Goal: Find contact information

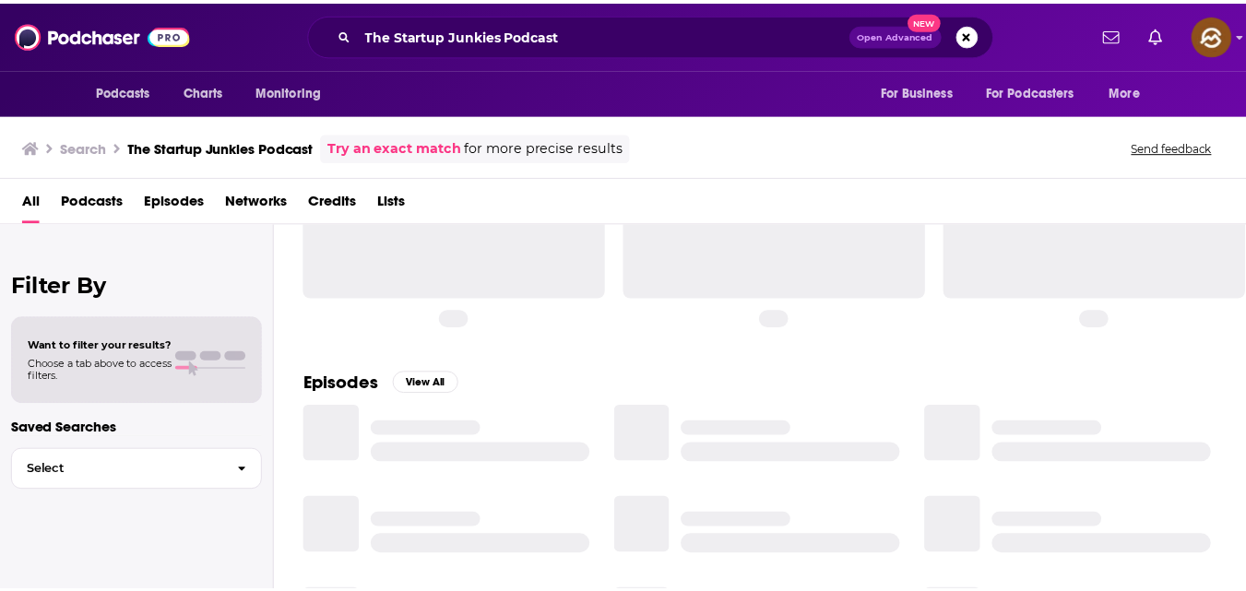
scroll to position [65, 0]
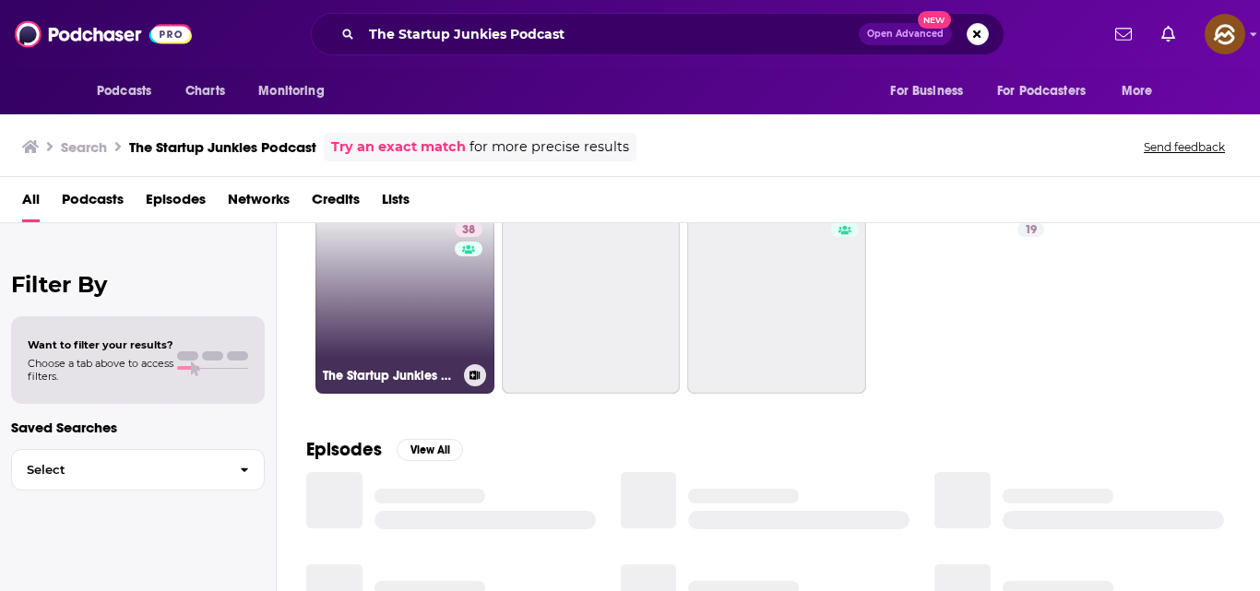
click at [449, 280] on link "38 The Startup Junkies Podcast" at bounding box center [404, 304] width 179 height 179
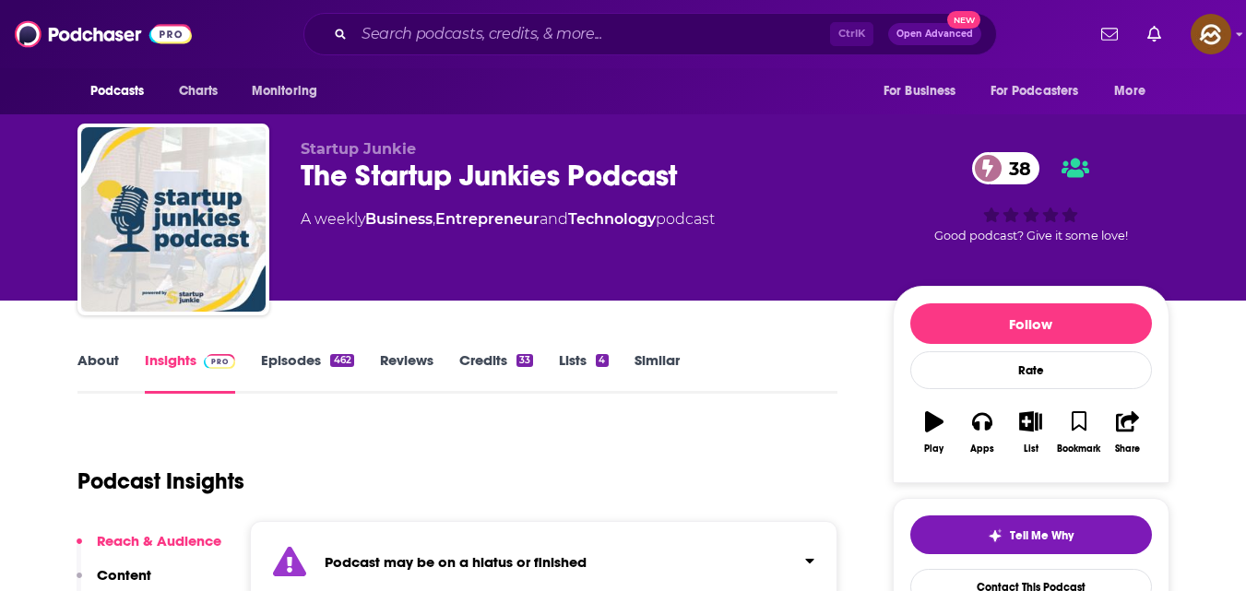
click at [667, 469] on div "Podcast Insights" at bounding box center [450, 470] width 746 height 94
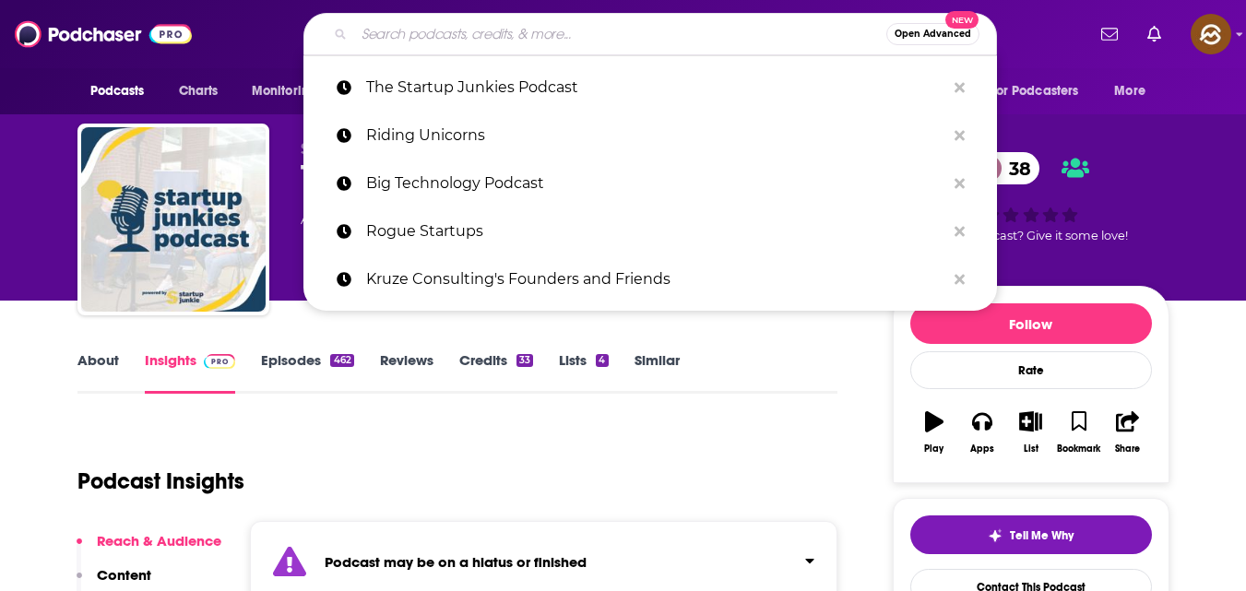
click at [548, 31] on input "Search podcasts, credits, & more..." at bounding box center [620, 34] width 532 height 30
paste input "The Full Ratchet: Venture Capital and Startup Investing Demystified"
type input "The Full Ratchet: Venture Capital and Startup Investing Demystified"
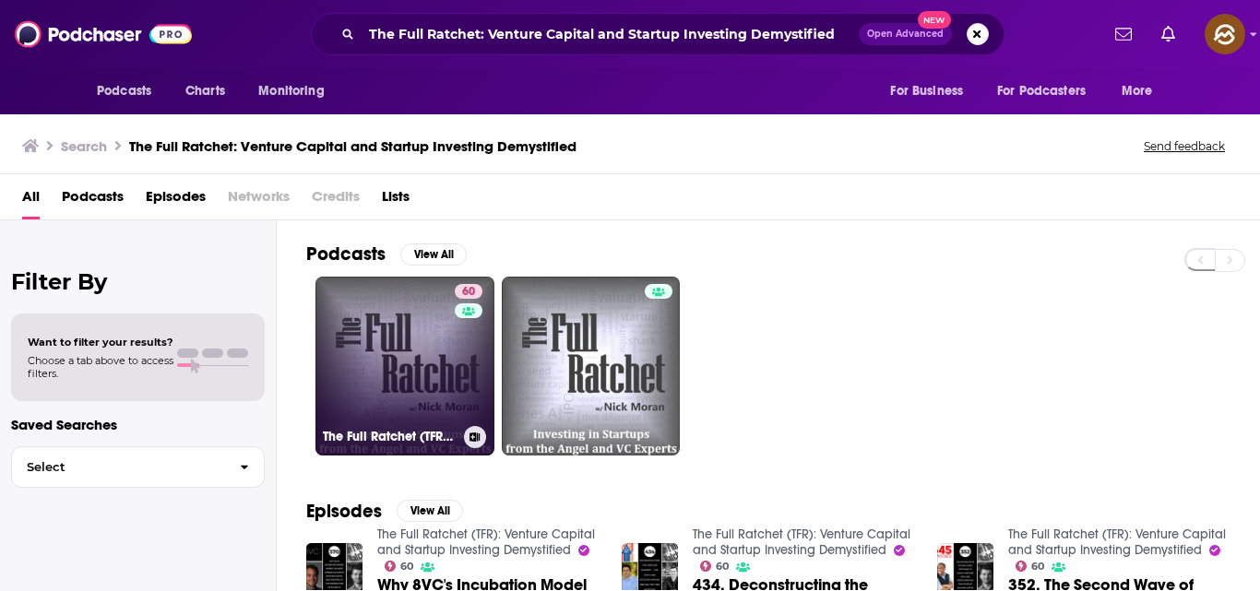
click at [435, 350] on link "60 The Full Ratchet (TFR): Venture Capital and Startup Investing Demystified" at bounding box center [404, 366] width 179 height 179
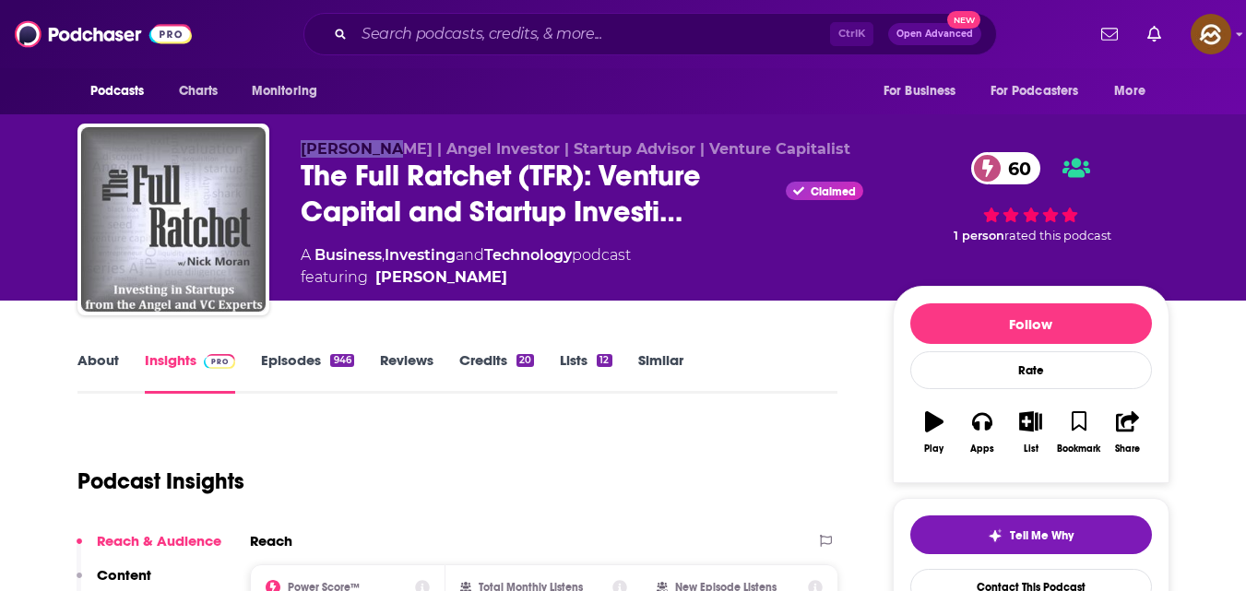
drag, startPoint x: 302, startPoint y: 149, endPoint x: 390, endPoint y: 147, distance: 87.6
click at [389, 147] on span "[PERSON_NAME] | Angel Investor | Startup Advisor | Venture Capitalist" at bounding box center [576, 149] width 550 height 18
copy span "[PERSON_NAME]"
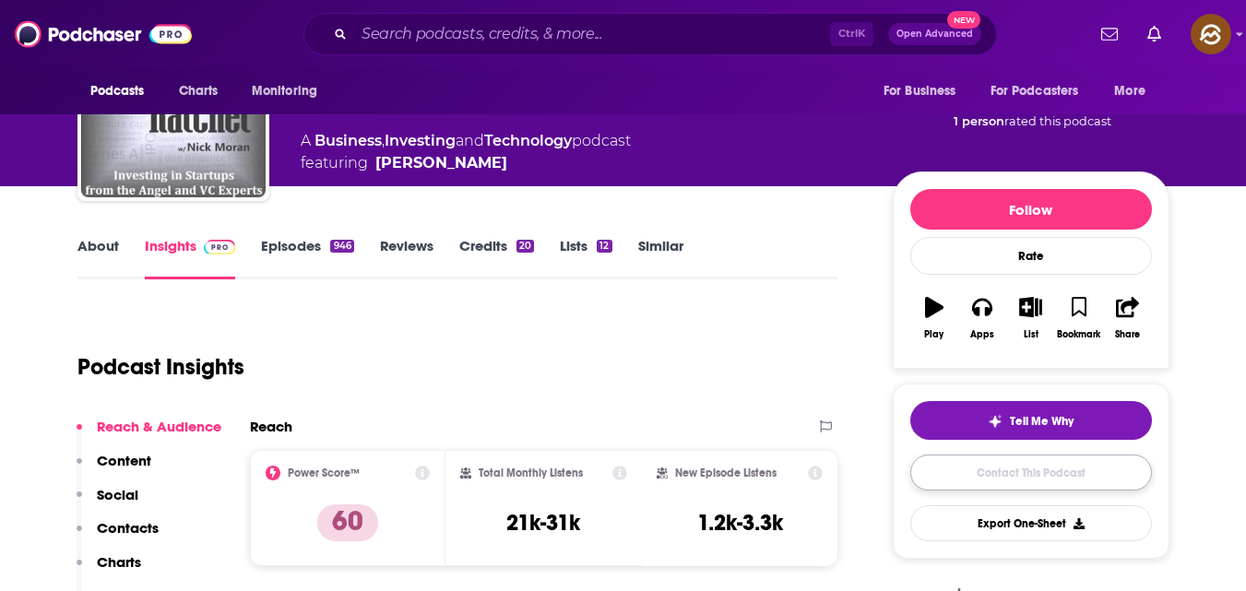
click at [1044, 467] on link "Contact This Podcast" at bounding box center [1031, 473] width 242 height 36
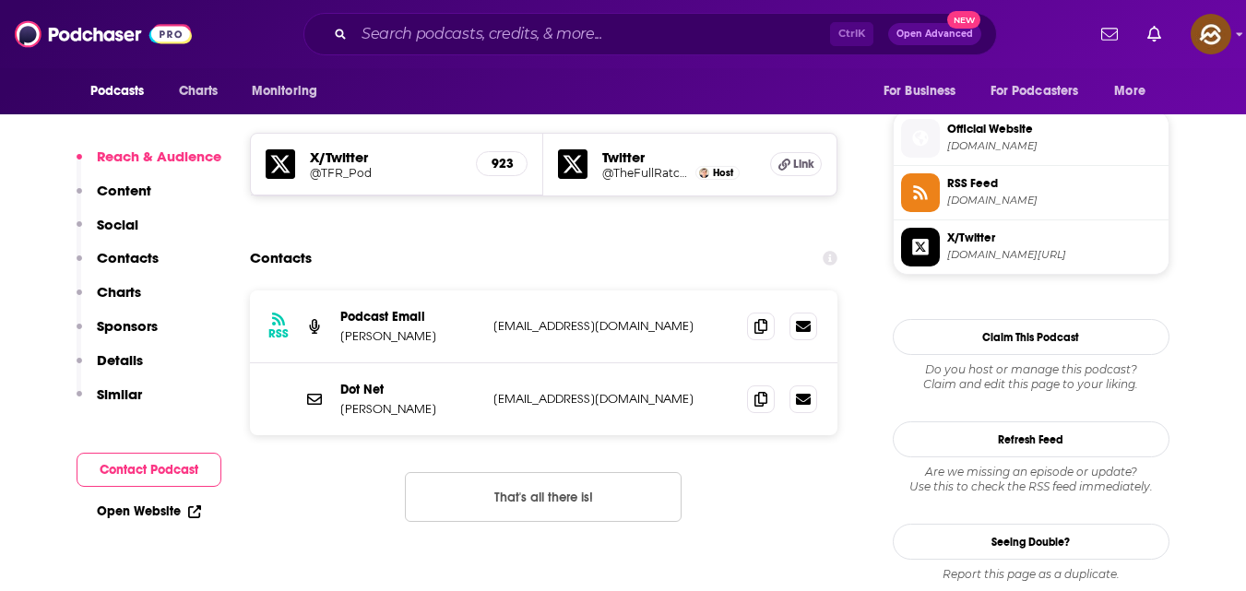
scroll to position [1574, 0]
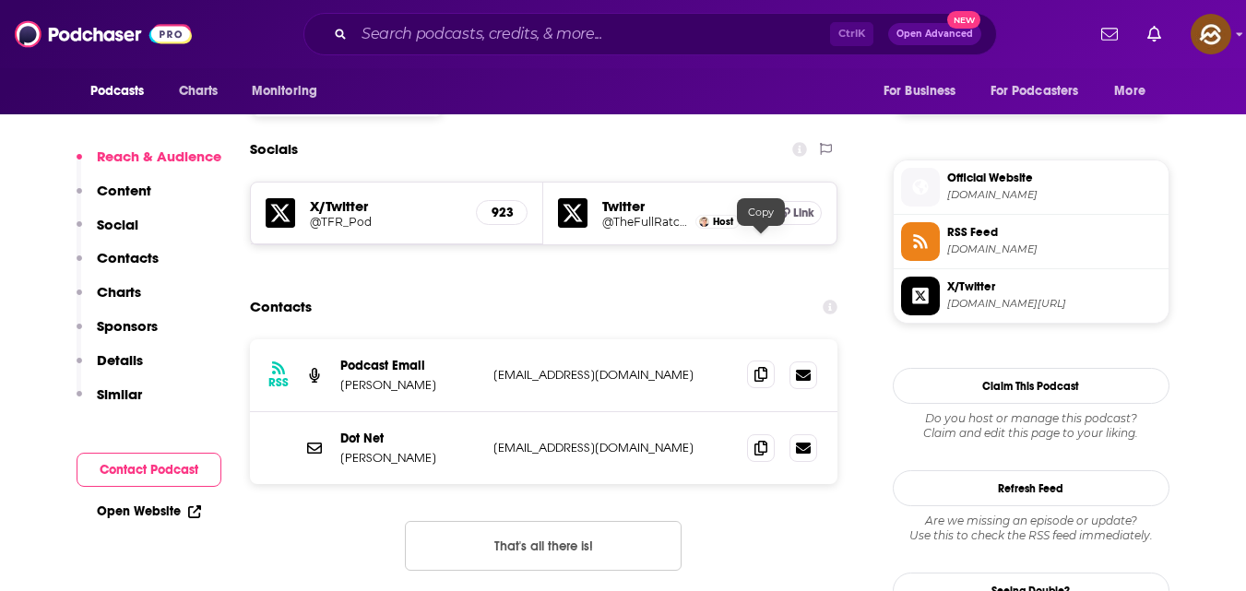
click at [755, 367] on icon at bounding box center [760, 374] width 13 height 15
click at [428, 40] on input "Search podcasts, credits, & more..." at bounding box center [592, 34] width 476 height 30
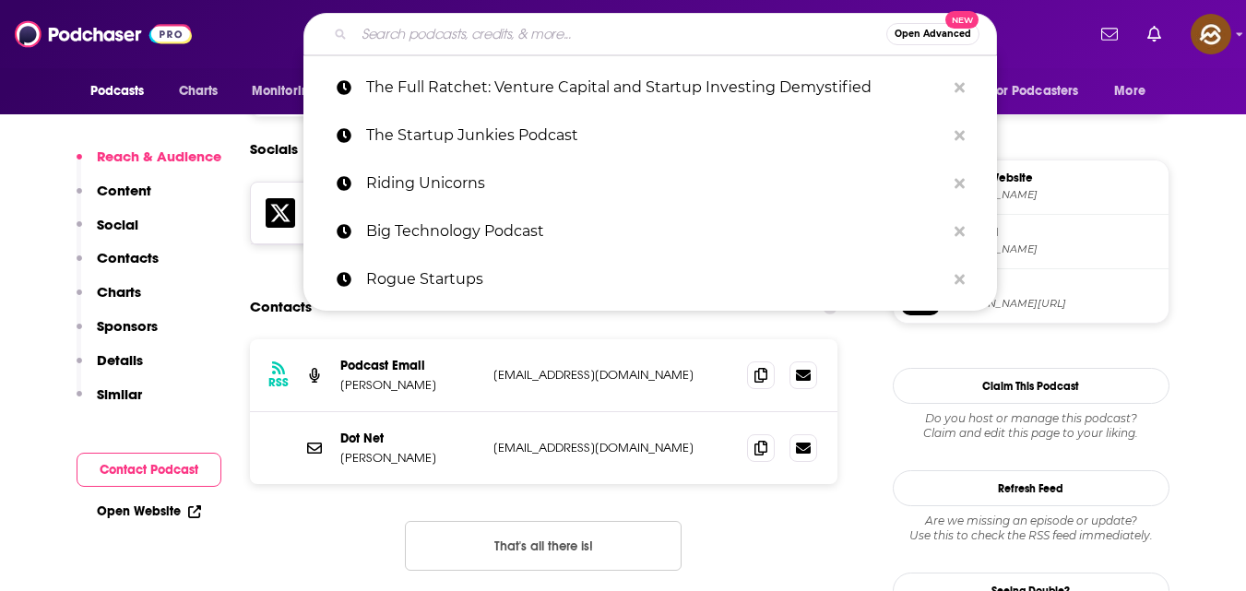
paste input "B2BaCEO"
type input "B2BaCEO"
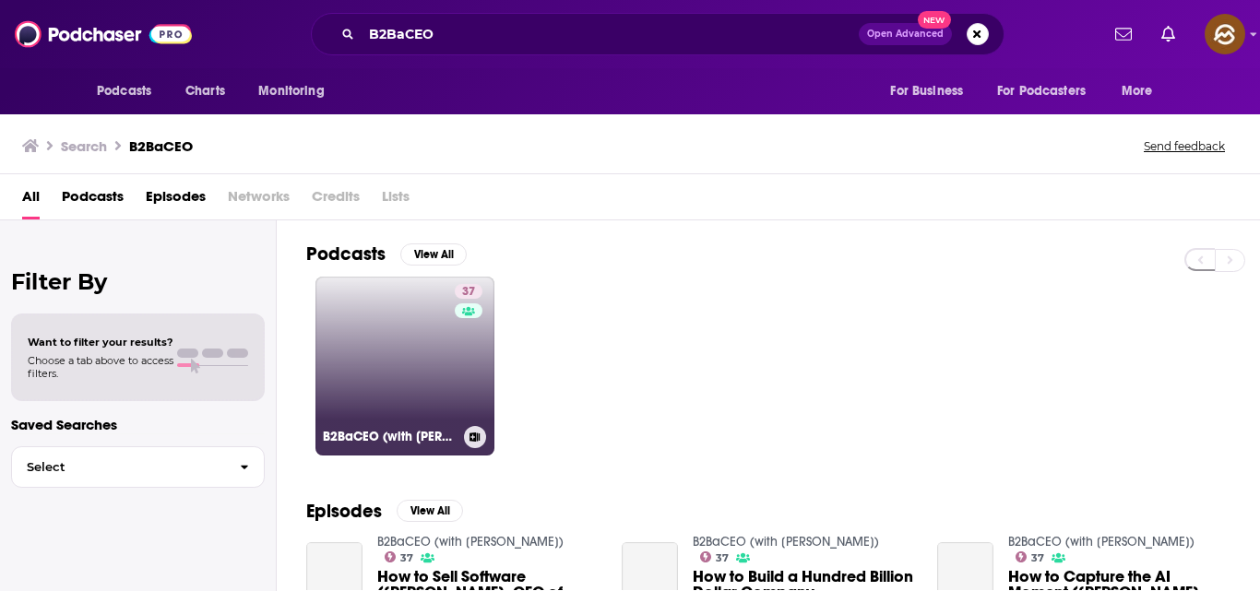
click at [350, 347] on link "37 B2BaCEO (with [PERSON_NAME])" at bounding box center [404, 366] width 179 height 179
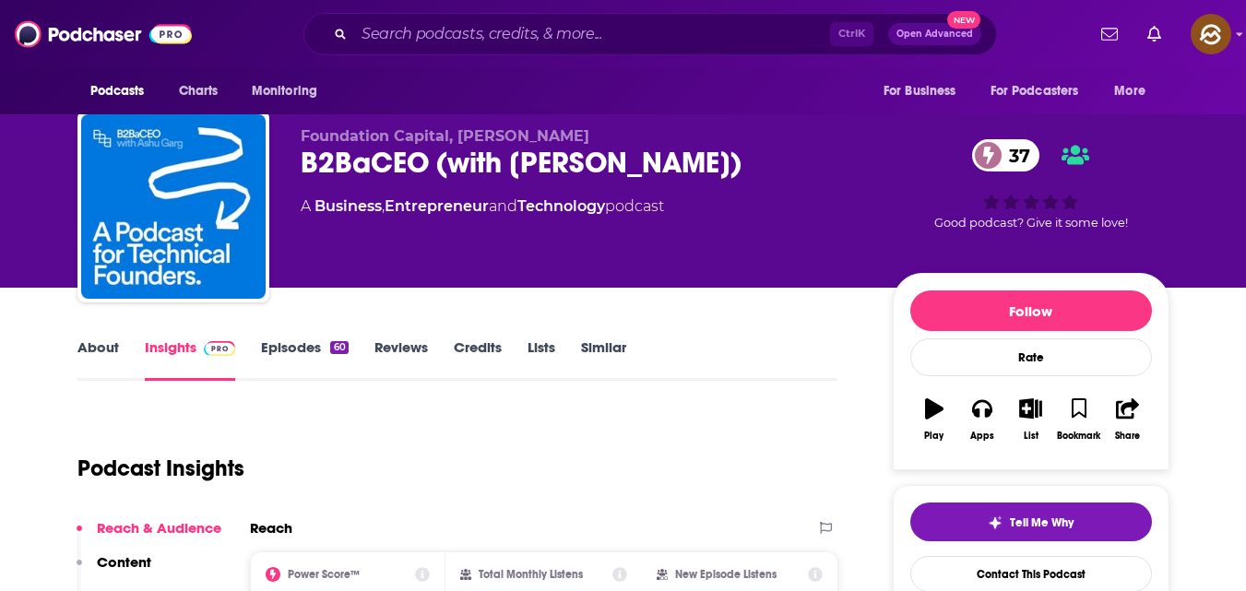
scroll to position [12, 0]
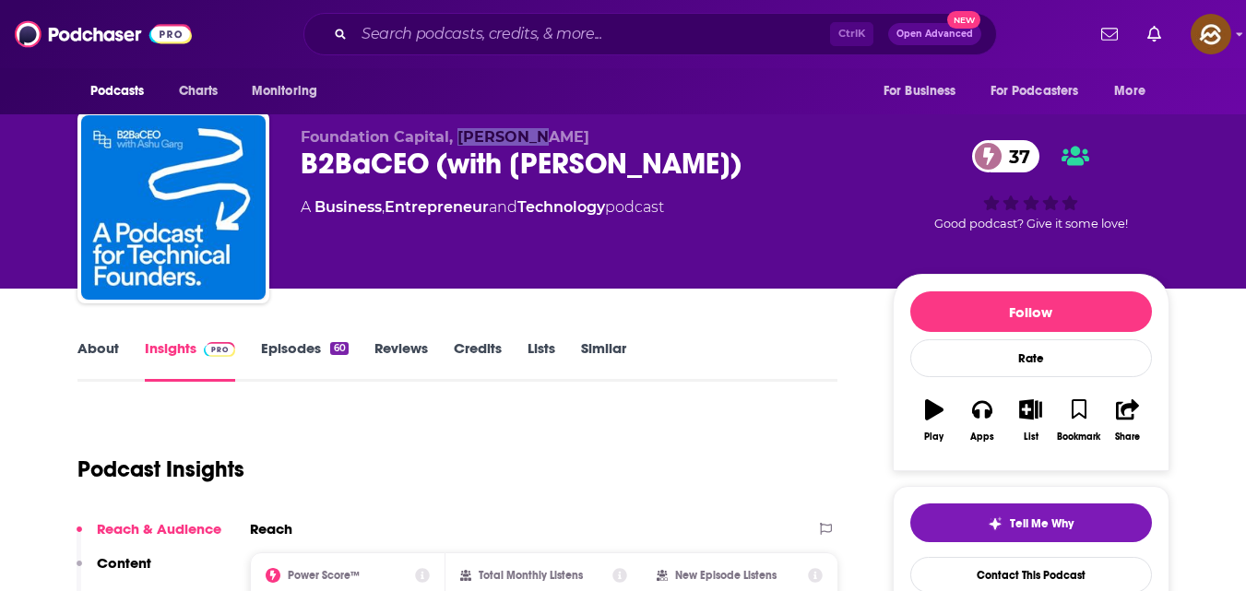
drag, startPoint x: 458, startPoint y: 135, endPoint x: 562, endPoint y: 117, distance: 104.7
click at [562, 117] on div "Foundation Capital, [PERSON_NAME] B2BaCEO (with [PERSON_NAME]) 37 A Business , …" at bounding box center [623, 211] width 1092 height 199
copy span "[PERSON_NAME]"
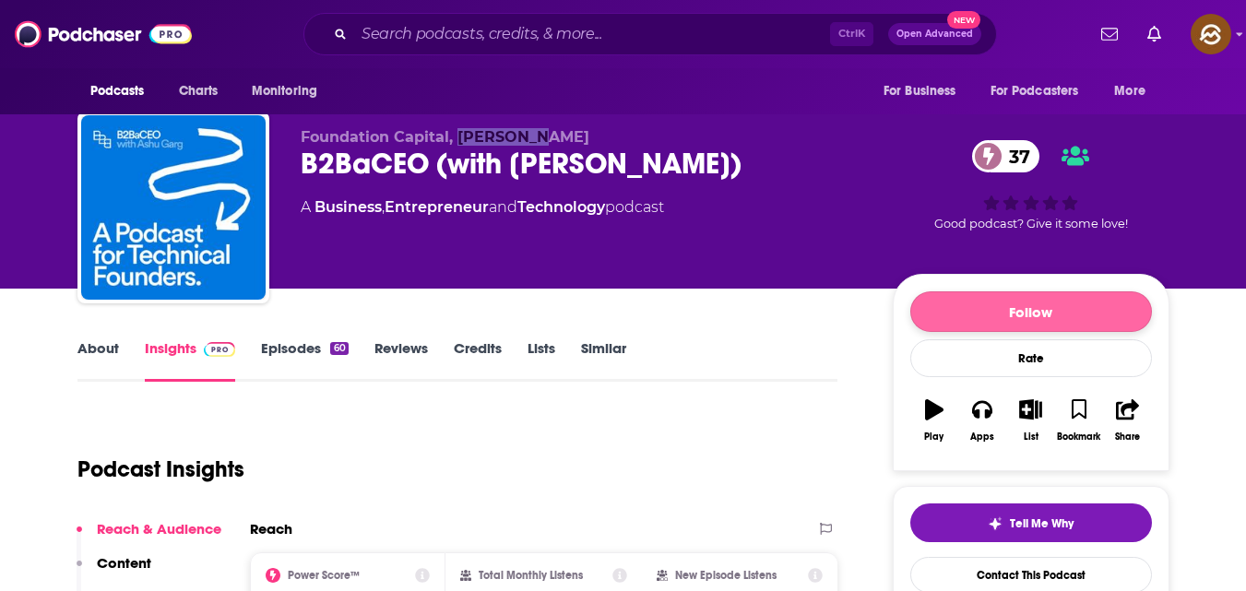
scroll to position [228, 0]
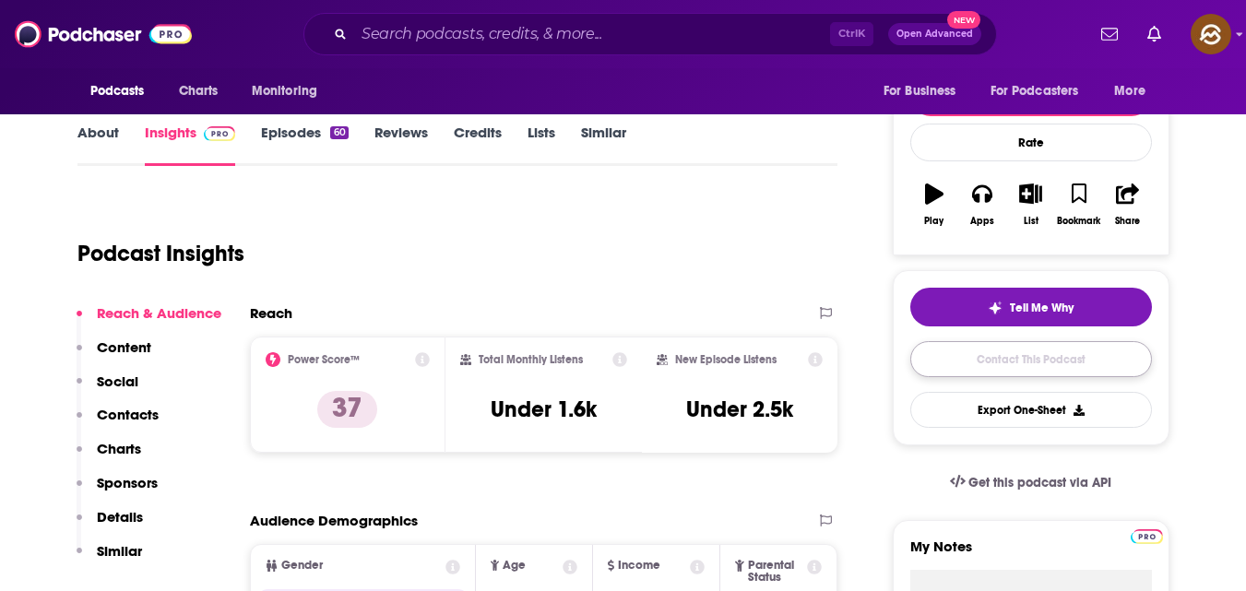
click at [1022, 366] on link "Contact This Podcast" at bounding box center [1031, 359] width 242 height 36
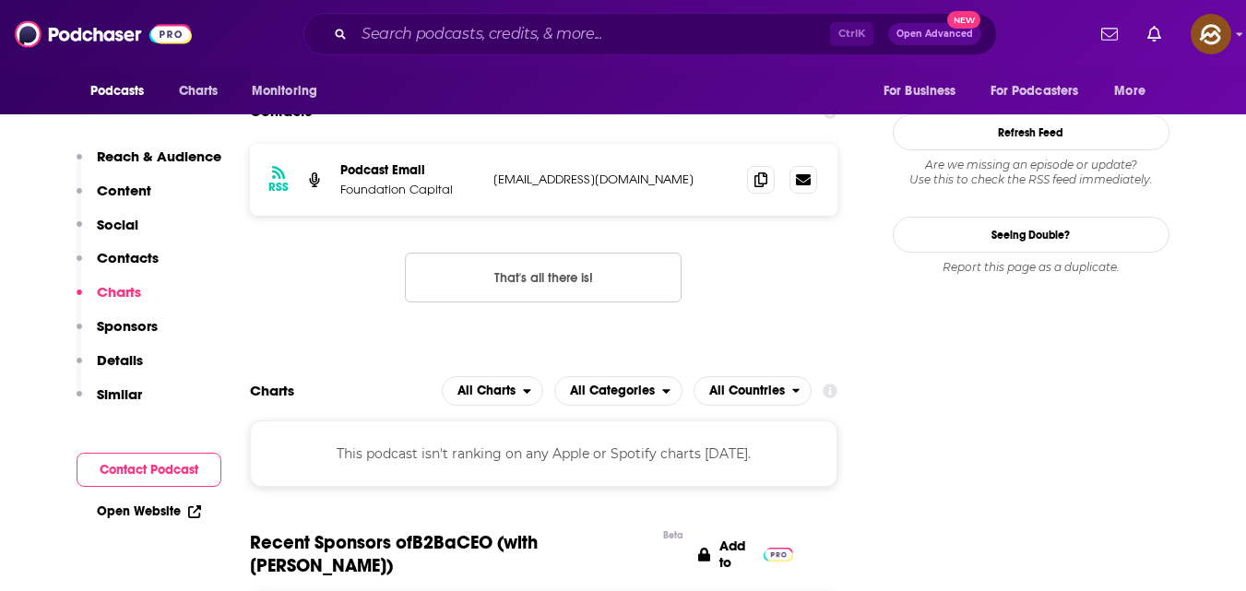
click at [126, 263] on p "Contacts" at bounding box center [128, 258] width 62 height 18
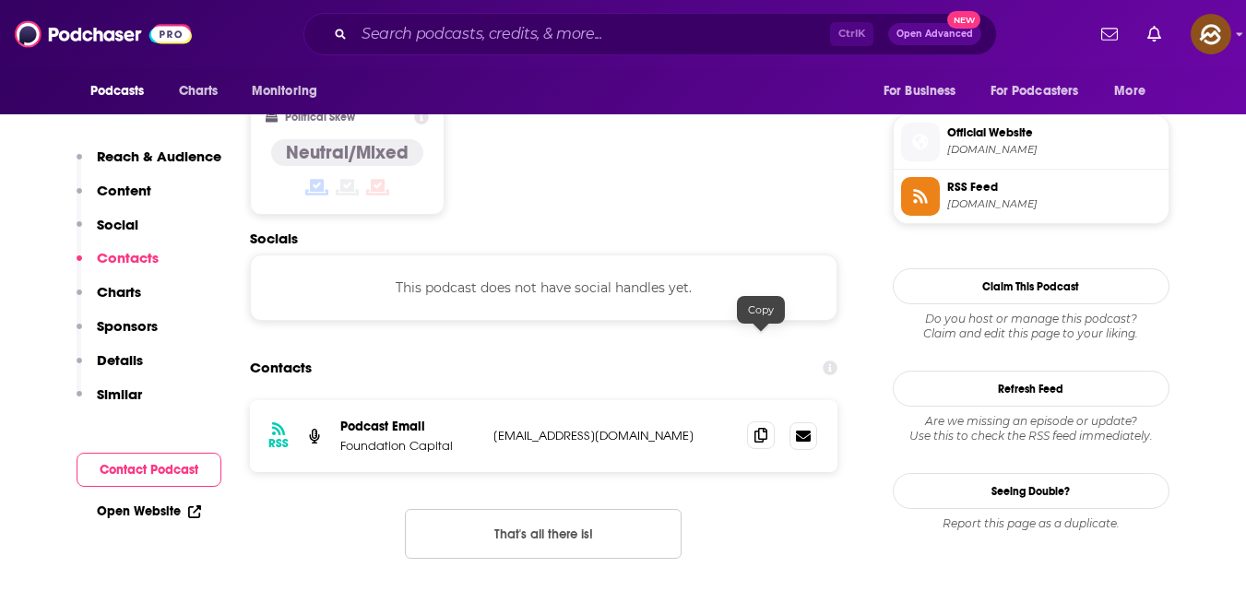
click at [763, 428] on icon at bounding box center [760, 435] width 13 height 15
click at [566, 18] on div "Ctrl K Open Advanced New" at bounding box center [649, 34] width 693 height 42
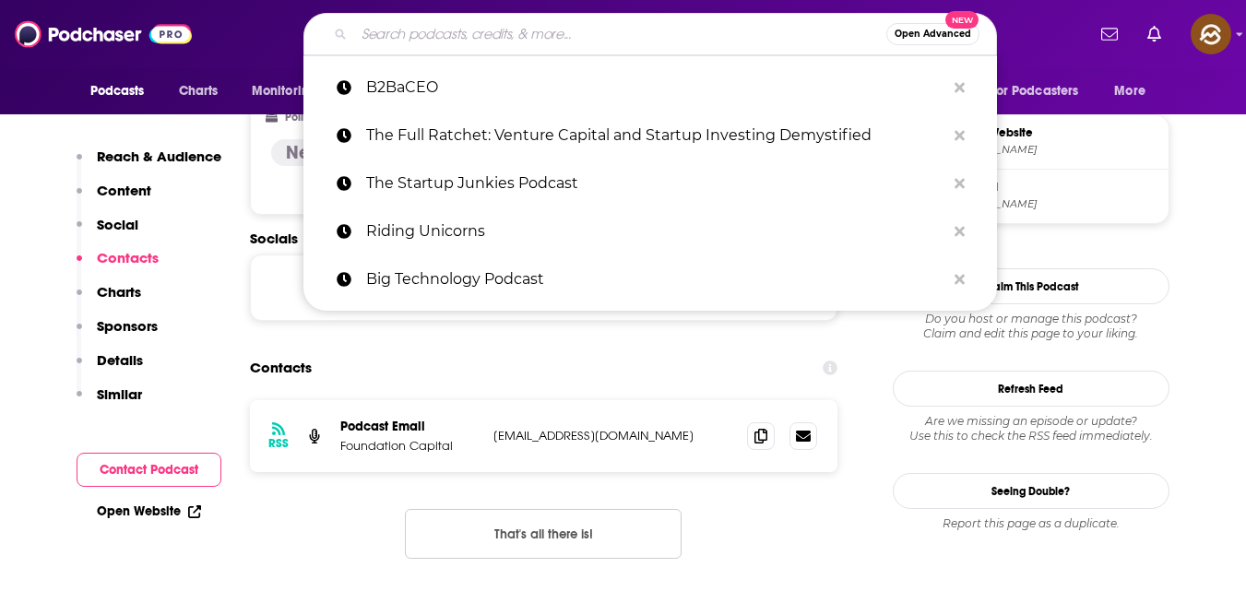
click at [573, 30] on input "Search podcasts, credits, & more..." at bounding box center [620, 34] width 532 height 30
paste input "Origins (Notation Capital)"
type input "Origins (Notation Capital)"
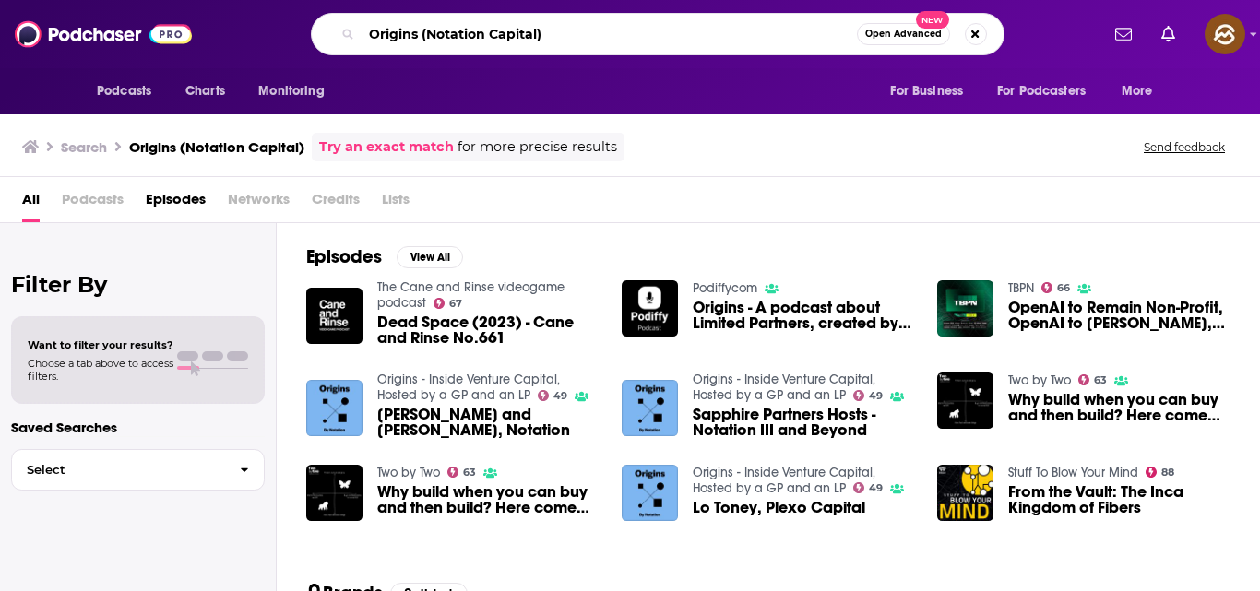
click at [573, 30] on input "Origins (Notation Capital)" at bounding box center [608, 34] width 495 height 30
type input "Origins"
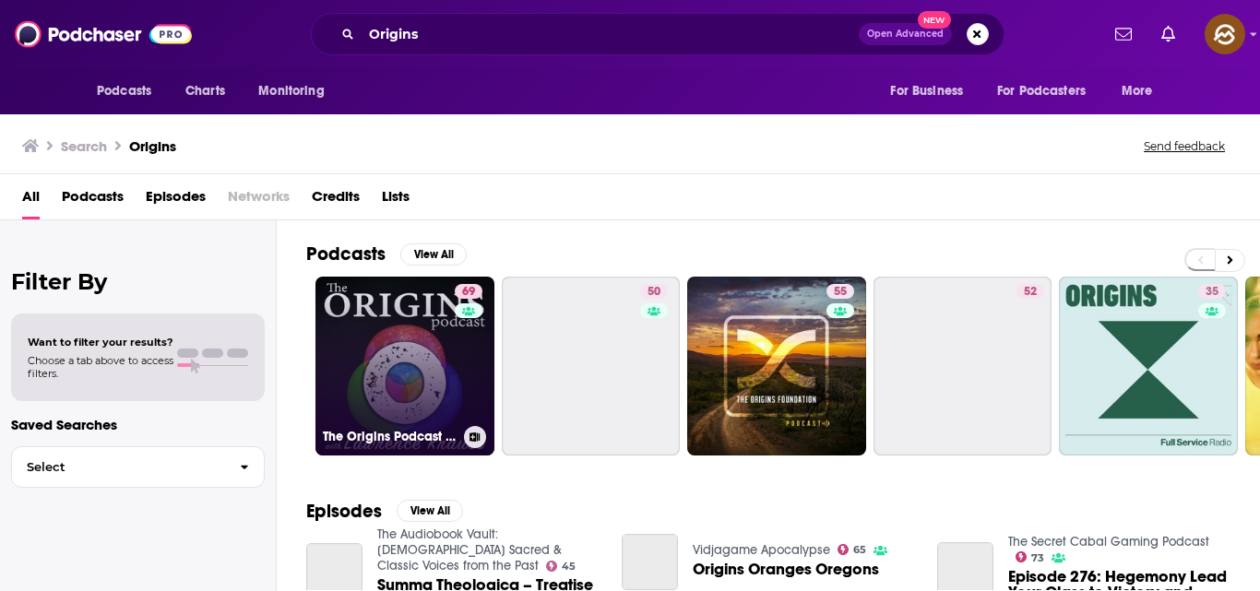
click at [424, 314] on link "69 The Origins Podcast with [PERSON_NAME]" at bounding box center [404, 366] width 179 height 179
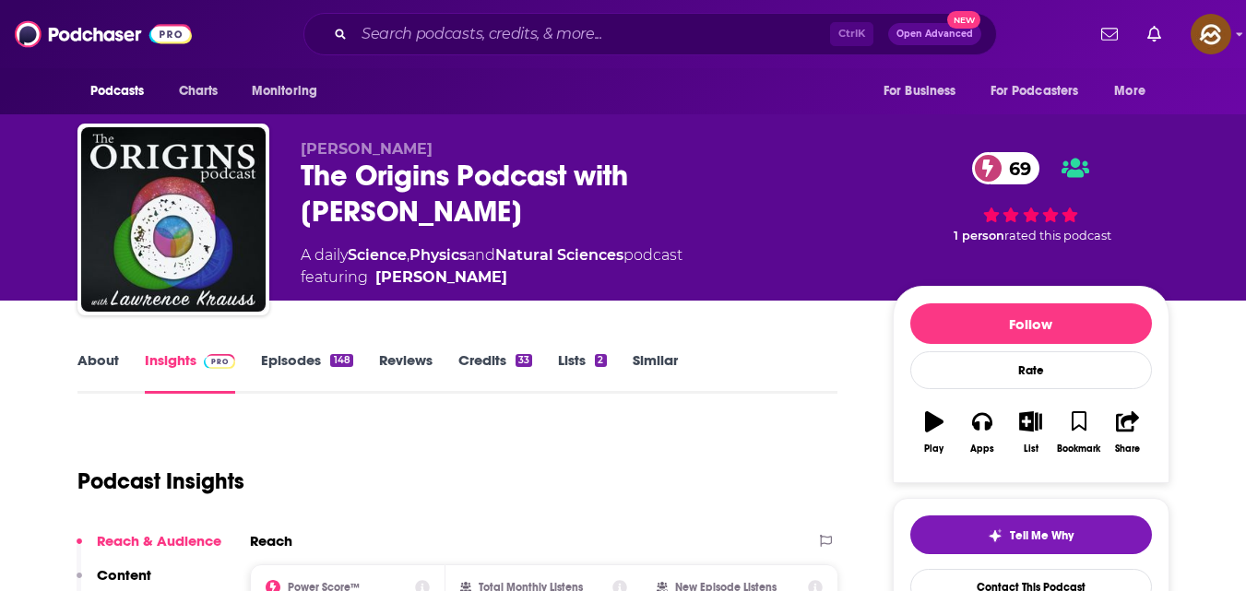
drag, startPoint x: 301, startPoint y: 146, endPoint x: 455, endPoint y: 136, distance: 154.3
click at [455, 136] on div "[PERSON_NAME] The Origins Podcast with [PERSON_NAME] 69 A daily Science , Physi…" at bounding box center [623, 223] width 1092 height 199
copy span "[PERSON_NAME]"
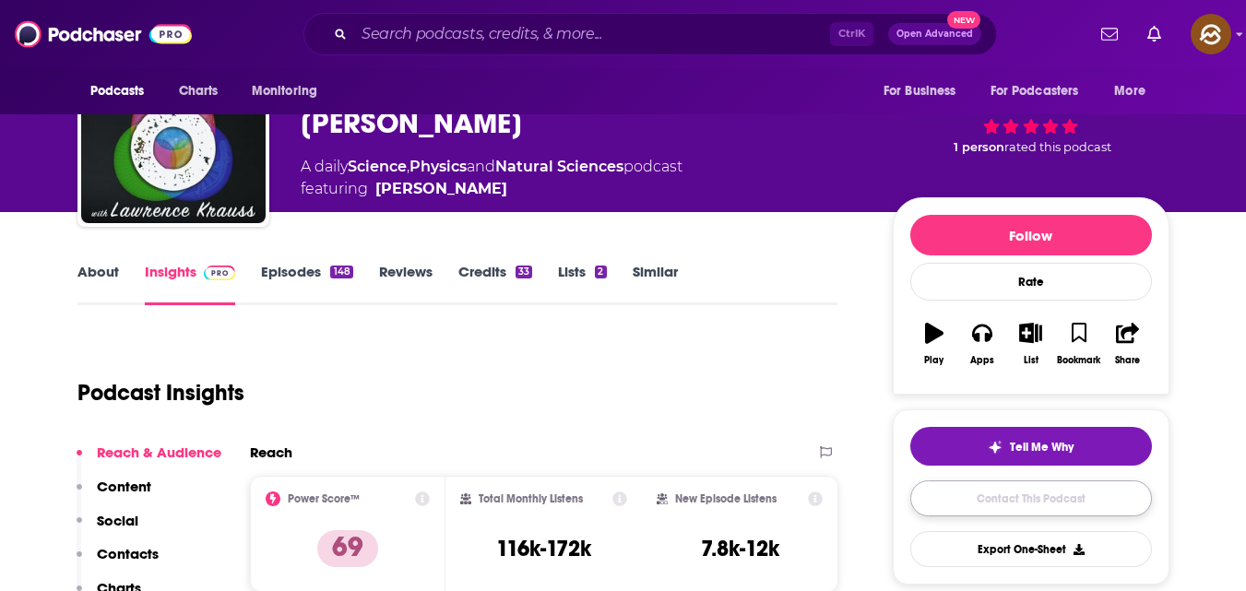
click at [1016, 491] on link "Contact This Podcast" at bounding box center [1031, 498] width 242 height 36
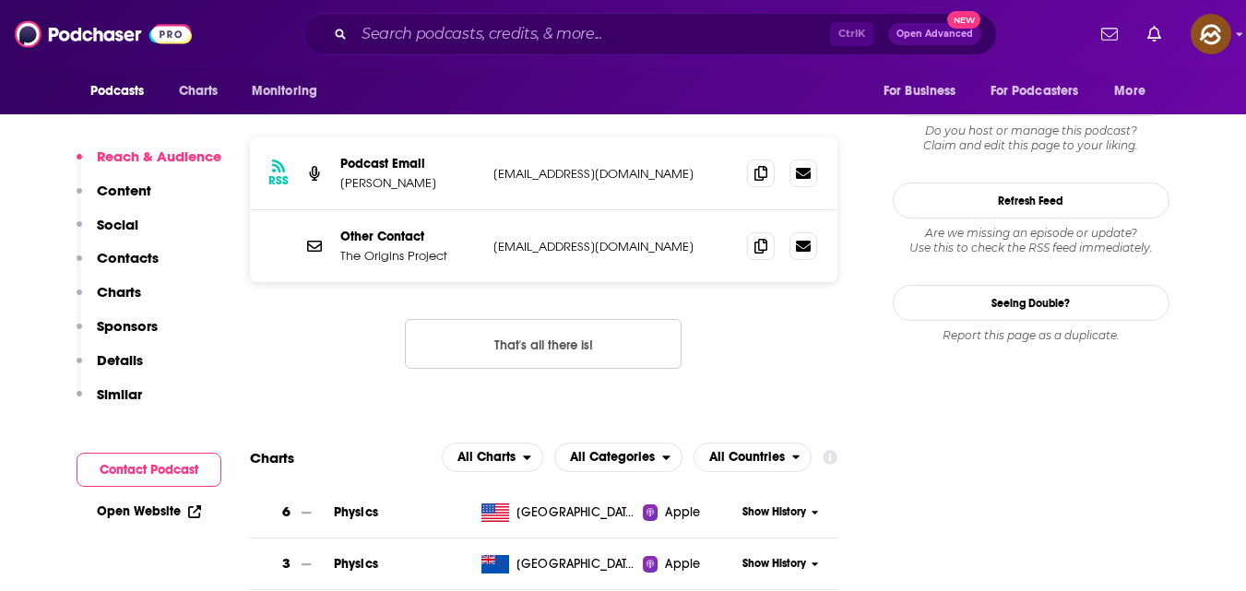
click at [126, 251] on p "Contacts" at bounding box center [128, 258] width 62 height 18
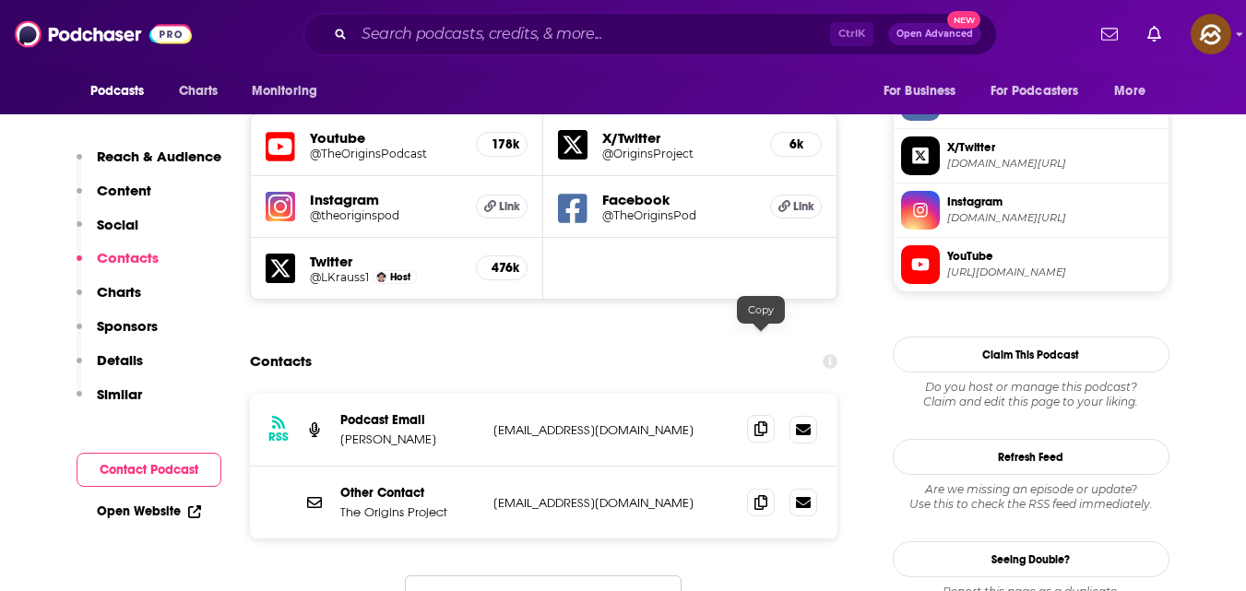
click at [763, 421] on icon at bounding box center [760, 428] width 13 height 15
click at [438, 37] on input "Search podcasts, credits, & more..." at bounding box center [592, 34] width 476 height 30
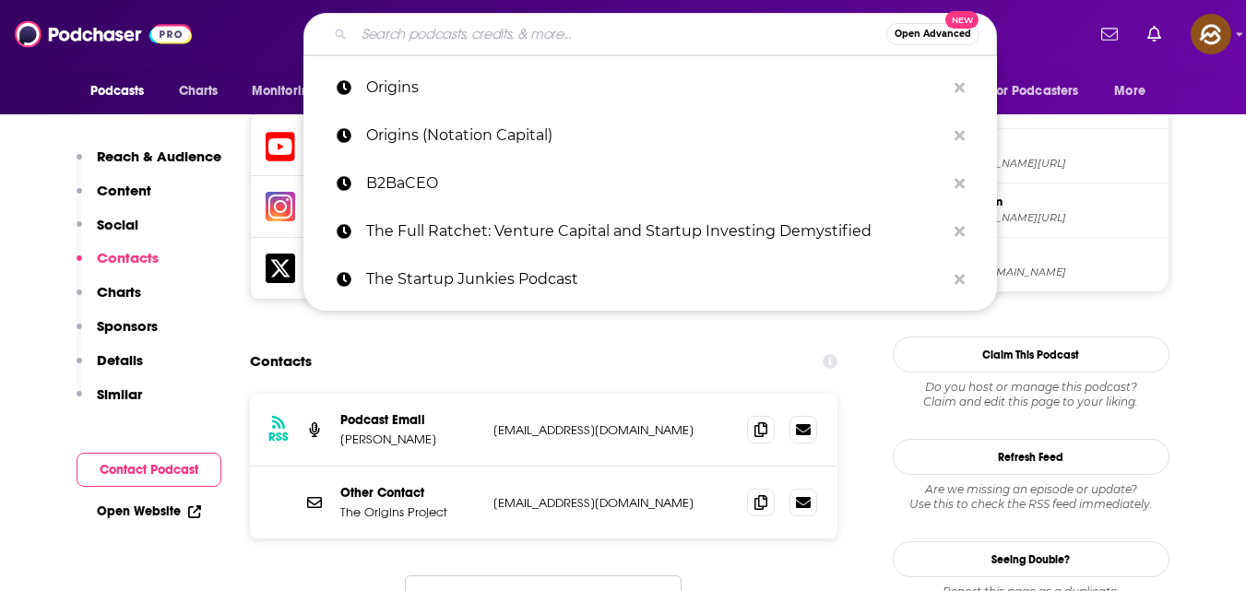
paste input "Raise Health"
type input "Raise Health"
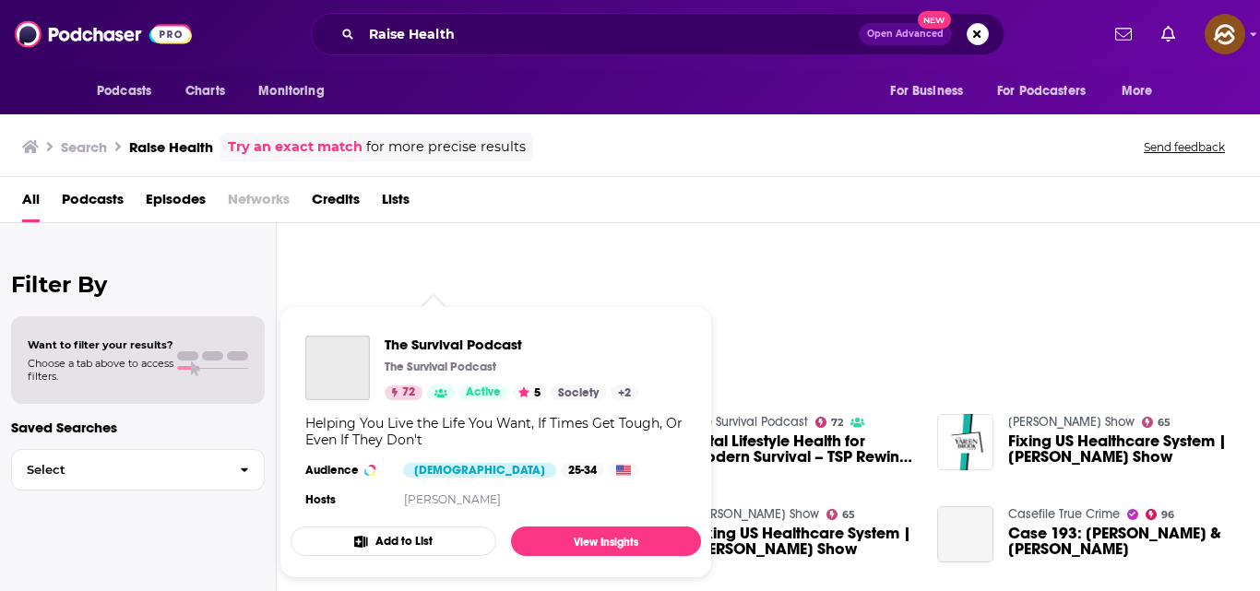
scroll to position [127, 0]
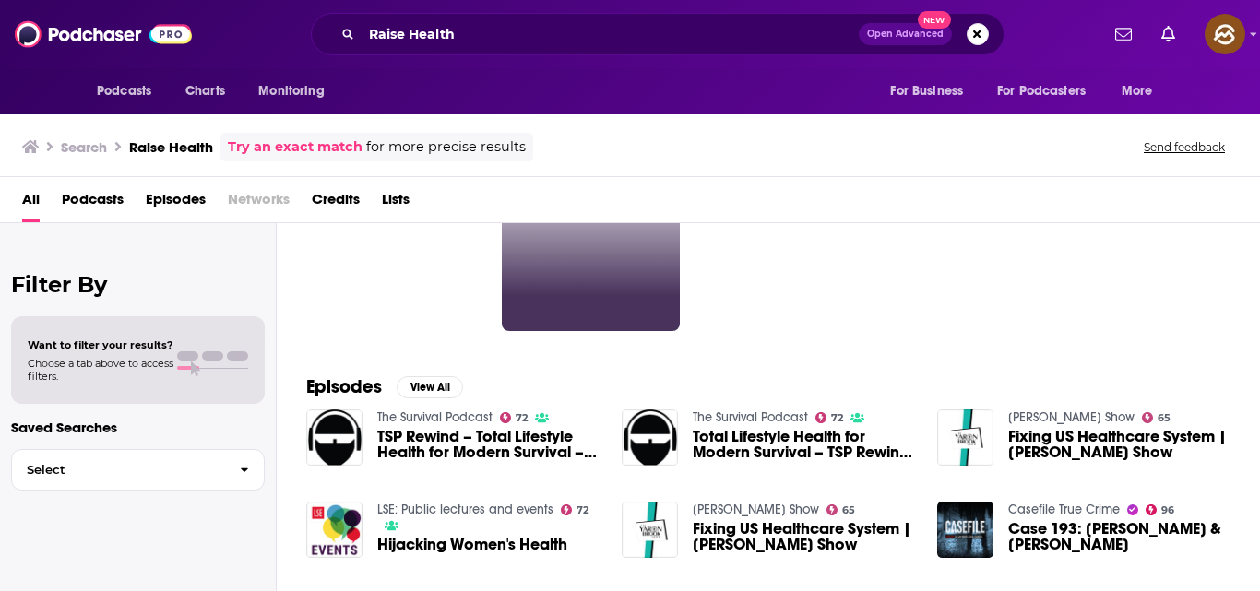
click at [562, 182] on div "All Podcasts Episodes Networks Credits Lists" at bounding box center [630, 200] width 1260 height 46
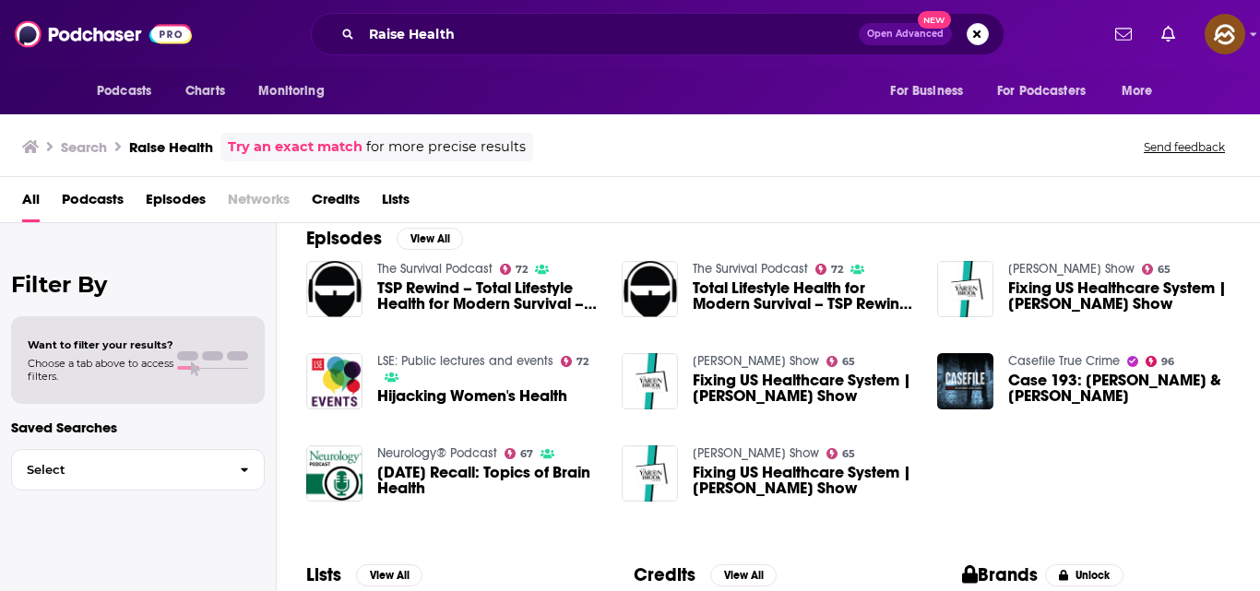
scroll to position [373, 0]
